Goal: Task Accomplishment & Management: Use online tool/utility

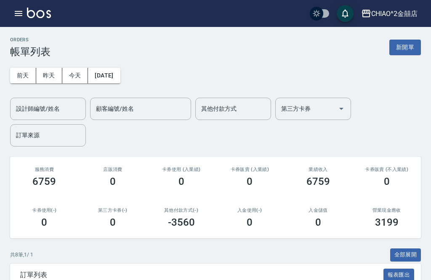
click at [150, 108] on input "顧客編號/姓名" at bounding box center [140, 108] width 93 height 15
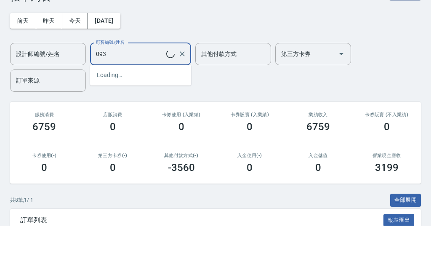
type input "0937"
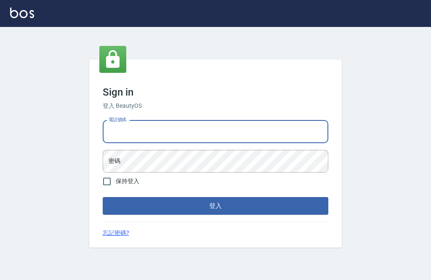
scroll to position [91, 0]
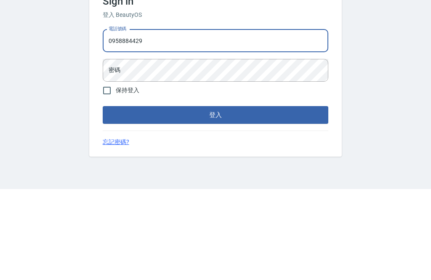
type input "0958884429"
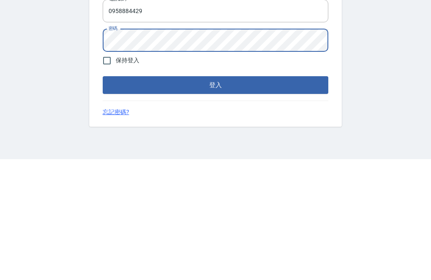
click at [278, 197] on button "登入" at bounding box center [215, 206] width 225 height 18
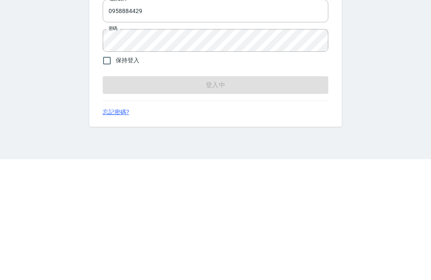
scroll to position [27, 0]
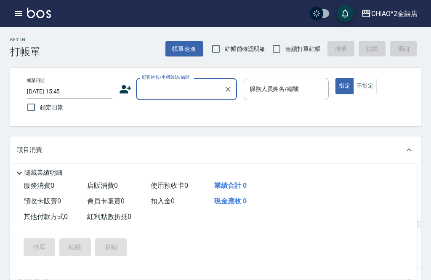
click at [190, 85] on input "顧客姓名/手機號碼/編號" at bounding box center [180, 89] width 81 height 15
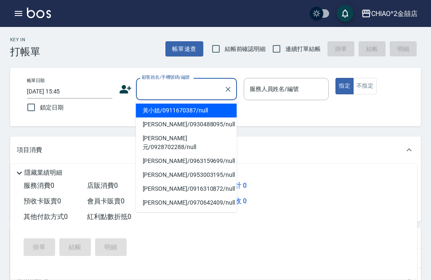
scroll to position [27, 0]
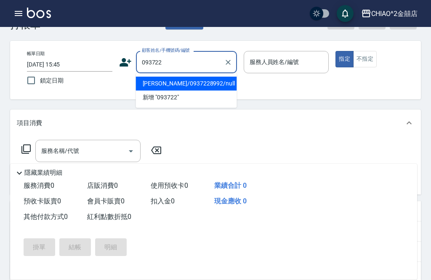
type input "0937228"
